Goal: Obtain resource: Download file/media

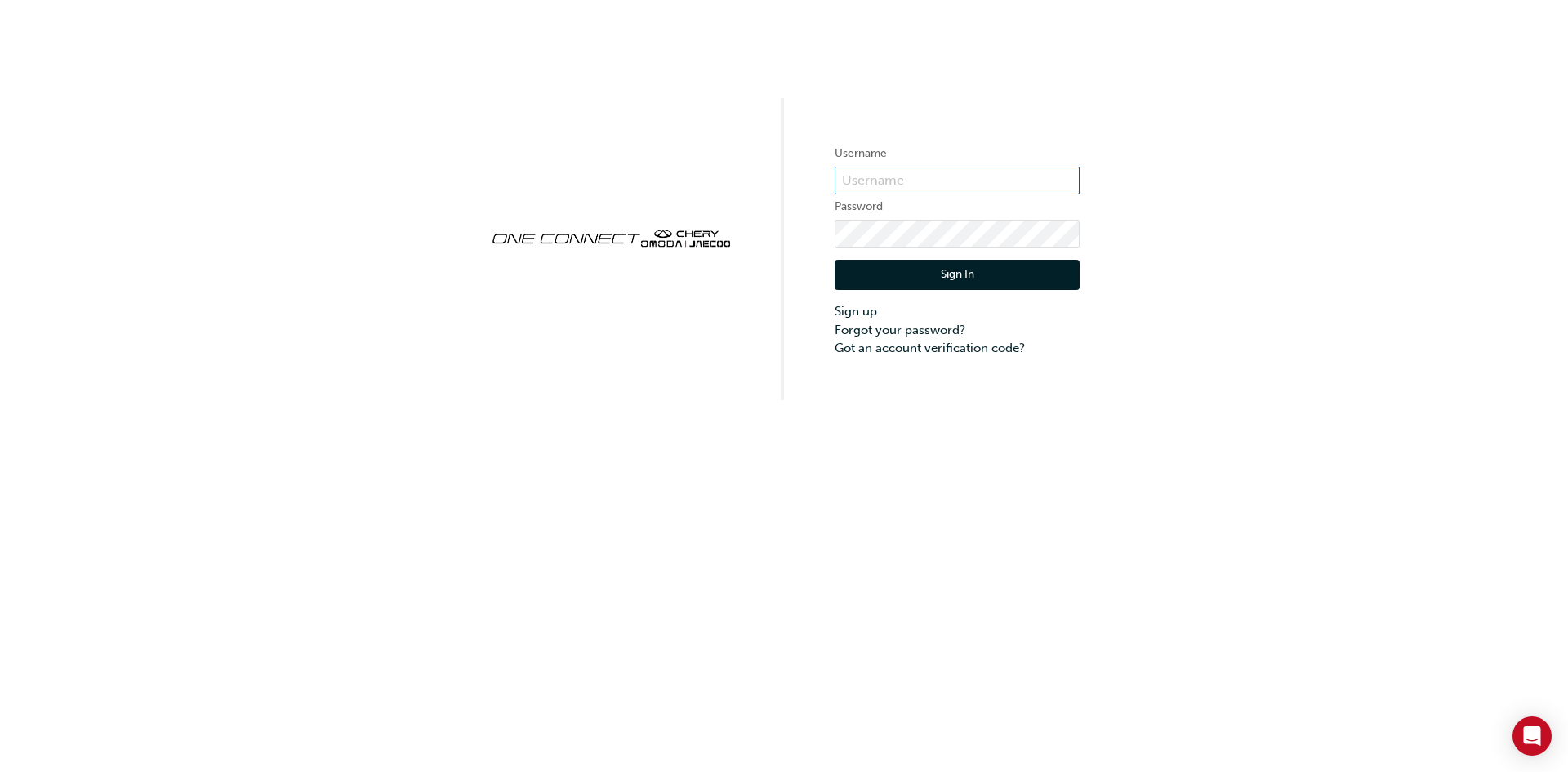
type input "CHAU1183"
drag, startPoint x: 899, startPoint y: 260, endPoint x: 1155, endPoint y: 522, distance: 366.3
click at [899, 260] on button "Sign In" at bounding box center [957, 275] width 245 height 31
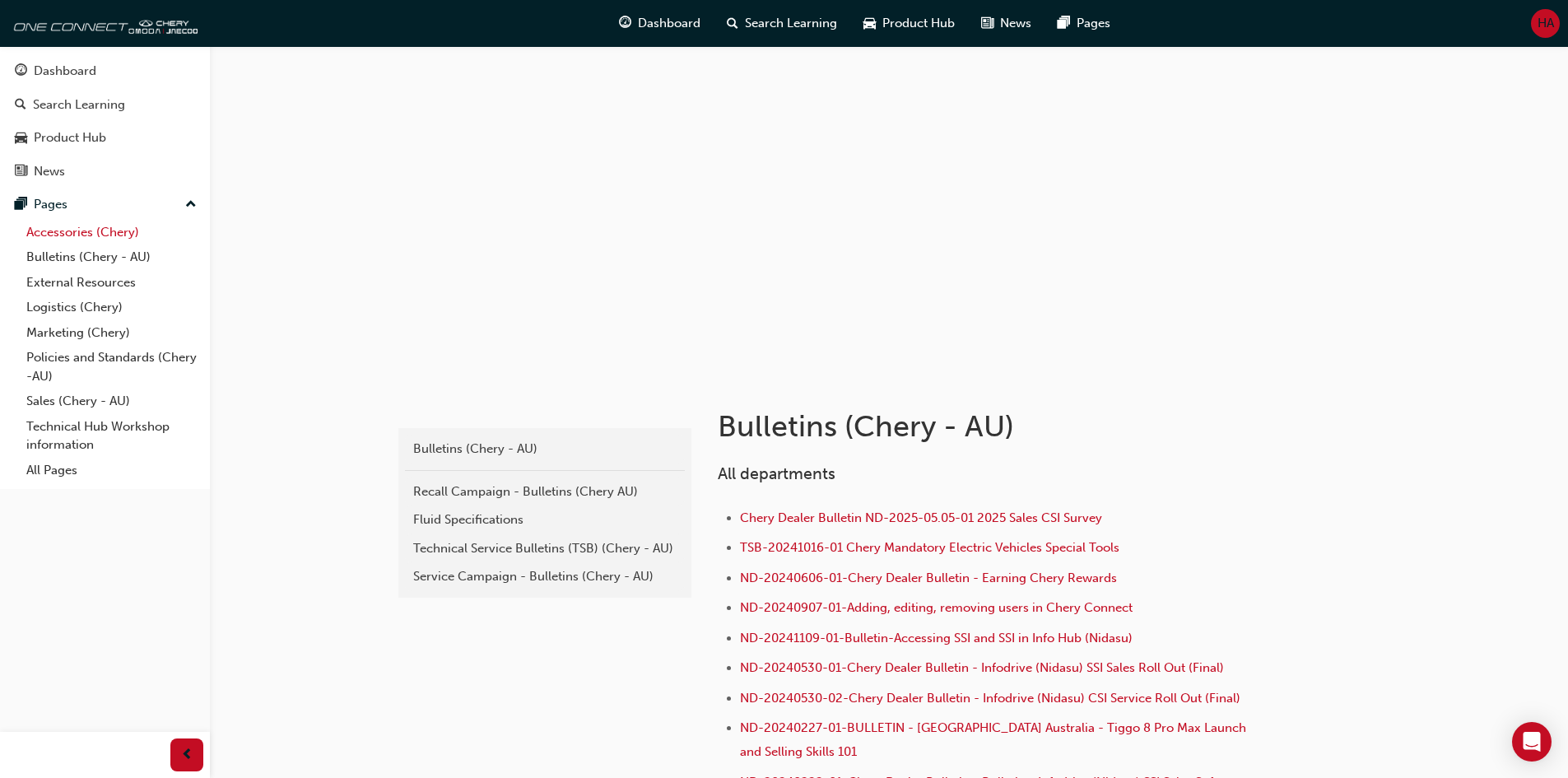
click at [81, 237] on link "Accessories (Chery)" at bounding box center [111, 232] width 183 height 26
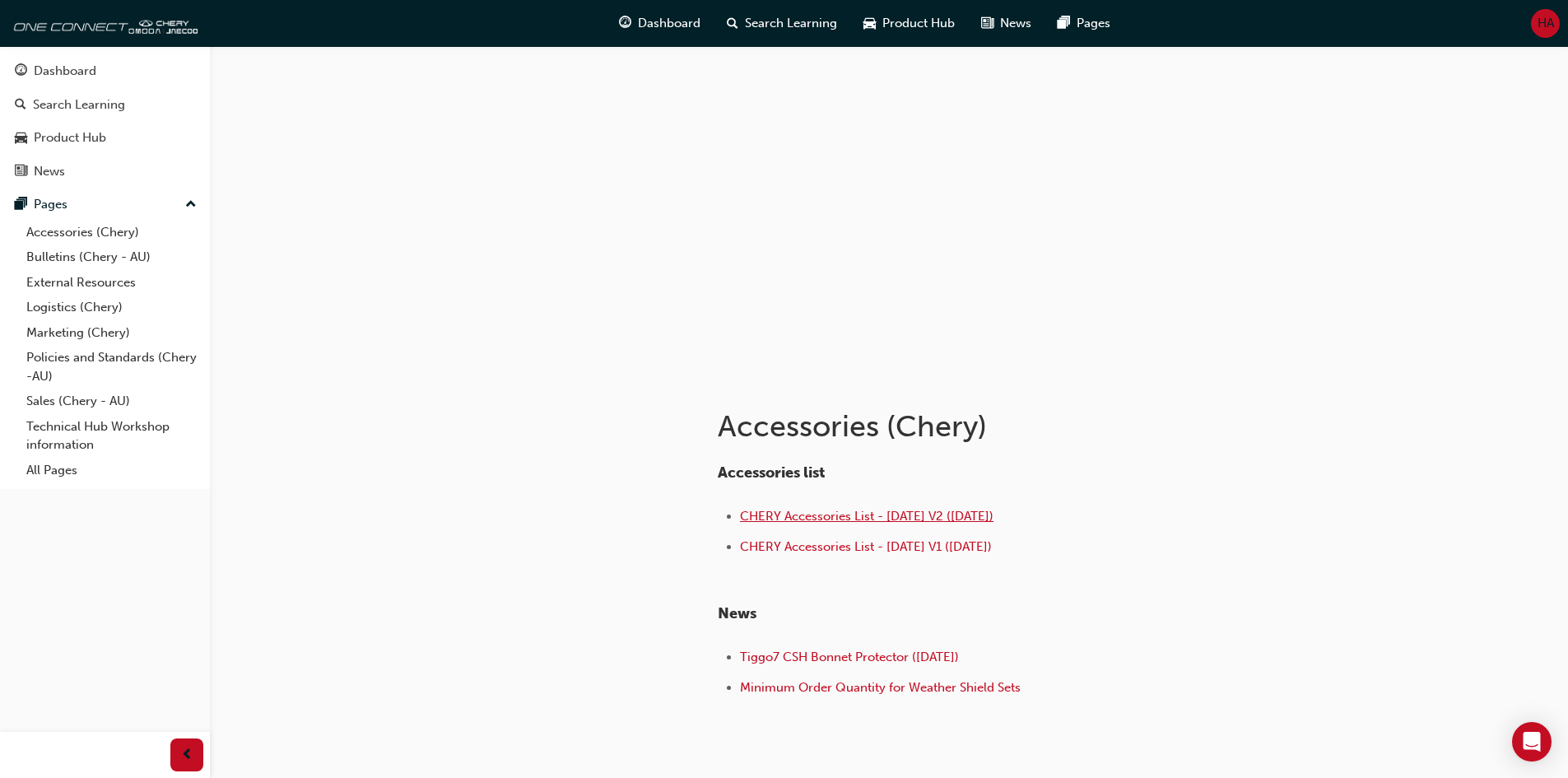
click at [860, 512] on span "CHERY Accessories List - [DATE] V2 ([DATE])" at bounding box center [866, 516] width 253 height 15
